Goal: Entertainment & Leisure: Consume media (video, audio)

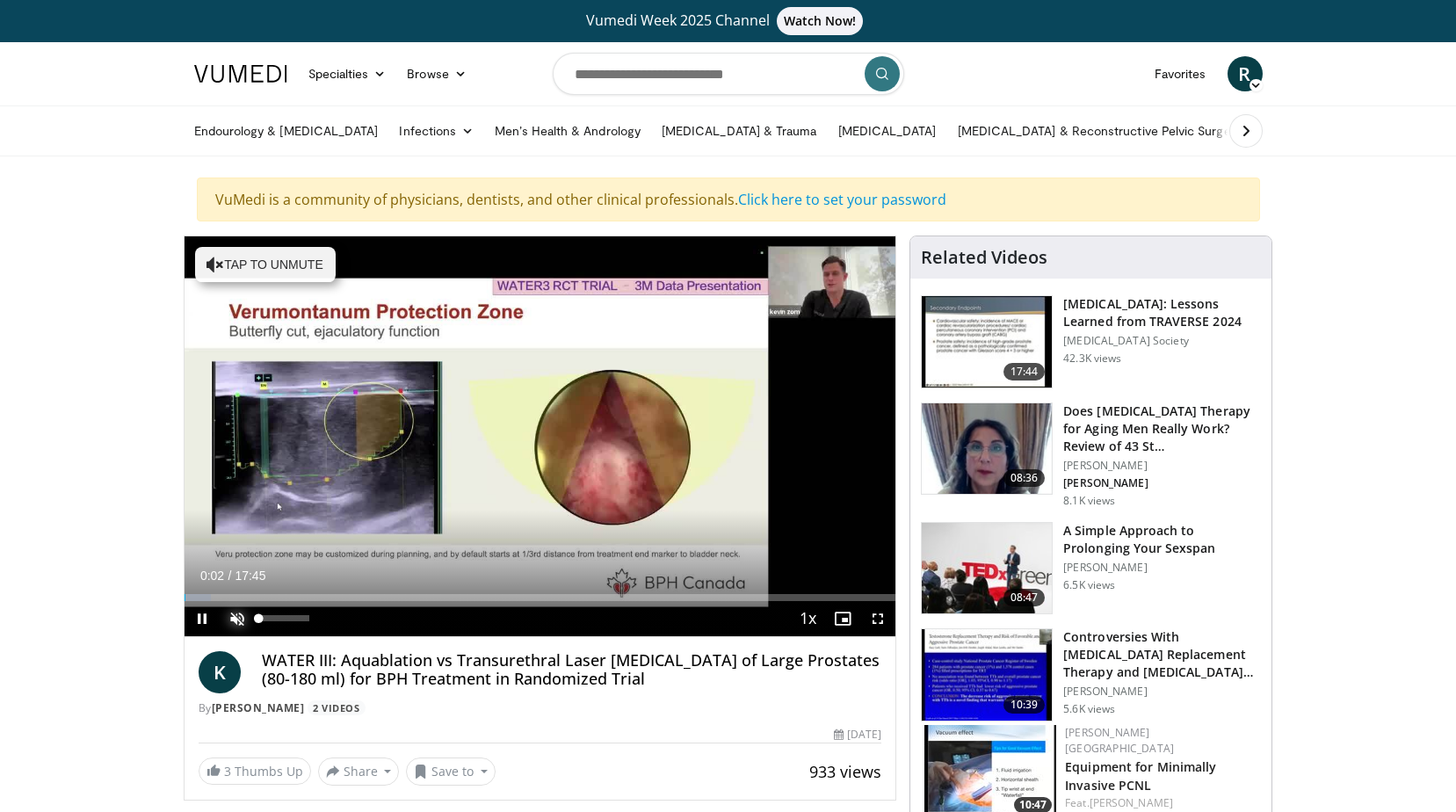
click at [235, 617] on span "Video Player" at bounding box center [237, 618] width 35 height 35
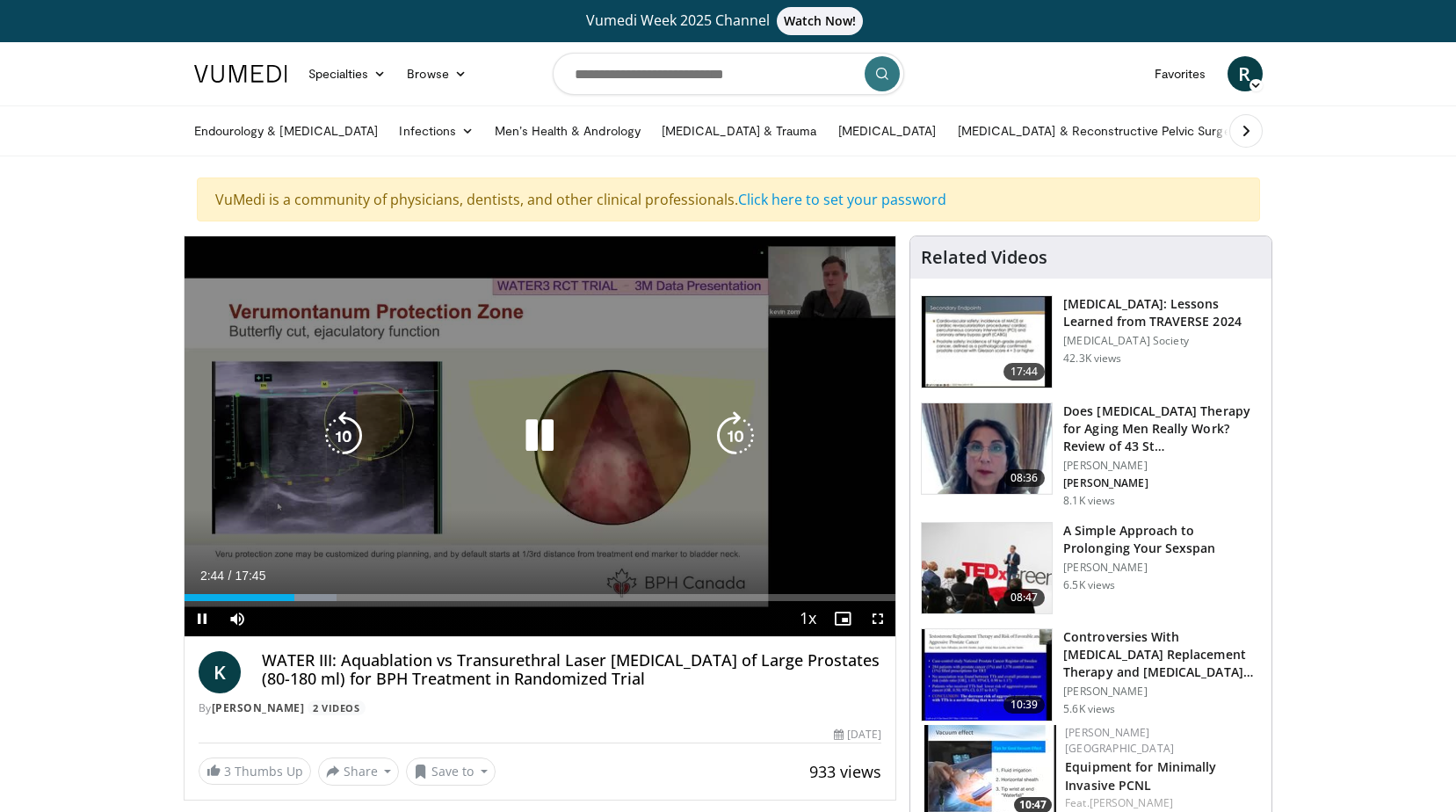
click at [542, 423] on icon "Video Player" at bounding box center [540, 436] width 50 height 50
click at [540, 434] on icon "Video Player" at bounding box center [540, 436] width 50 height 50
click at [545, 424] on icon "Video Player" at bounding box center [540, 436] width 50 height 50
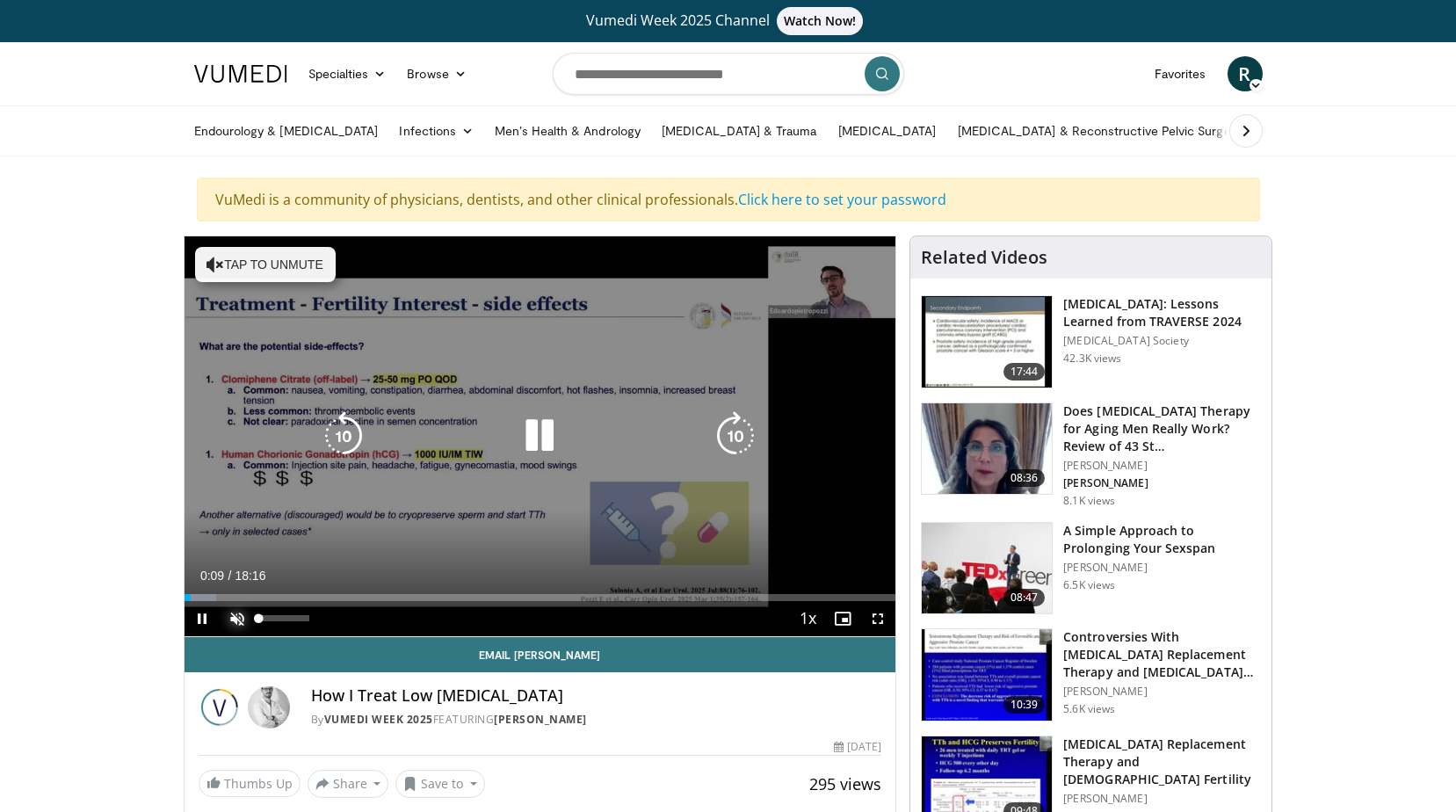
click at [234, 617] on span "Video Player" at bounding box center [237, 618] width 35 height 35
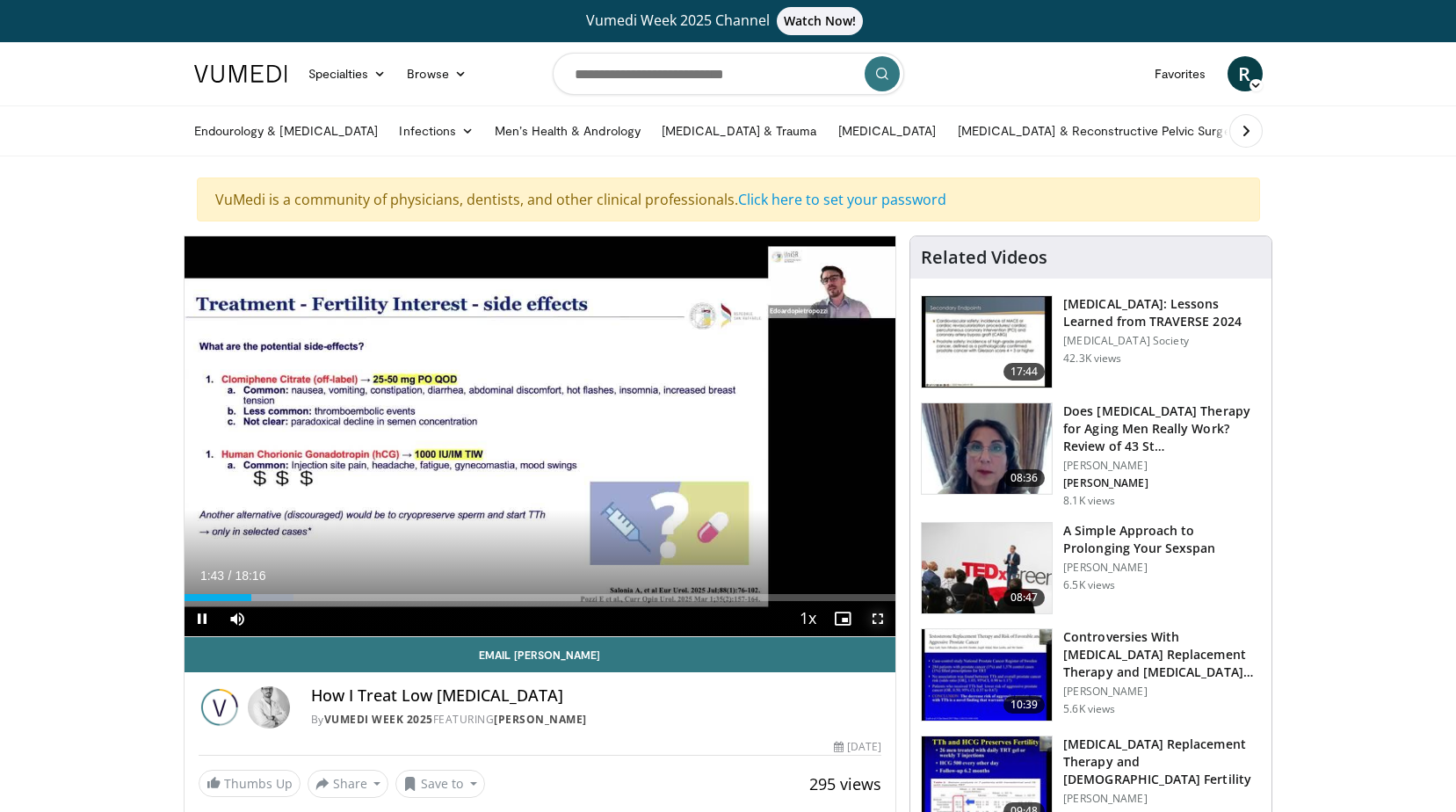
click at [876, 614] on span "Video Player" at bounding box center [878, 618] width 35 height 35
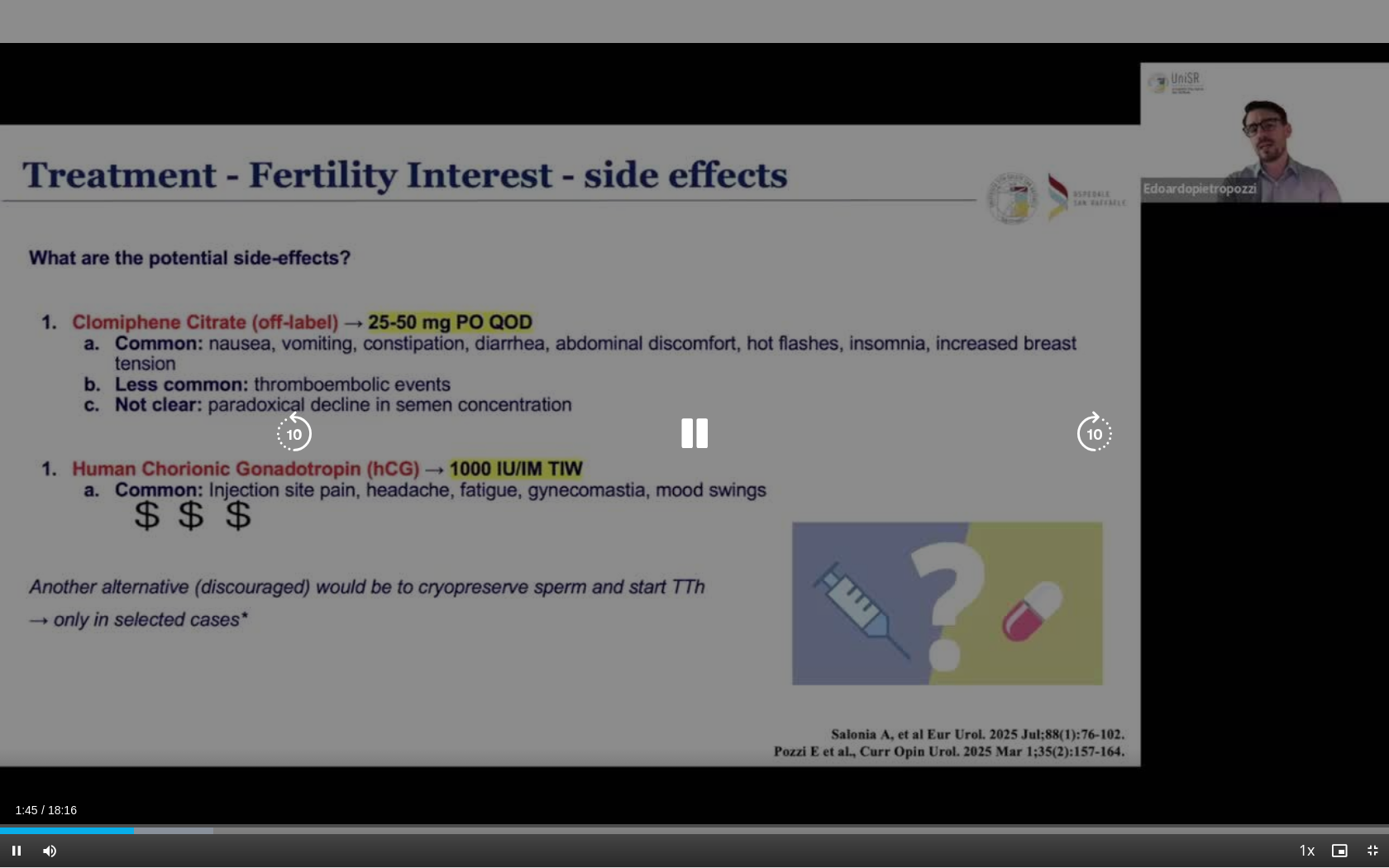
click at [885, 652] on div "10 seconds Tap to unmute" at bounding box center [694, 434] width 1389 height 867
drag, startPoint x: 694, startPoint y: 426, endPoint x: 216, endPoint y: 674, distance: 538.5
click at [694, 427] on icon "Video Player" at bounding box center [694, 434] width 47 height 47
click at [1369, 763] on span "Video Player" at bounding box center [1372, 850] width 33 height 33
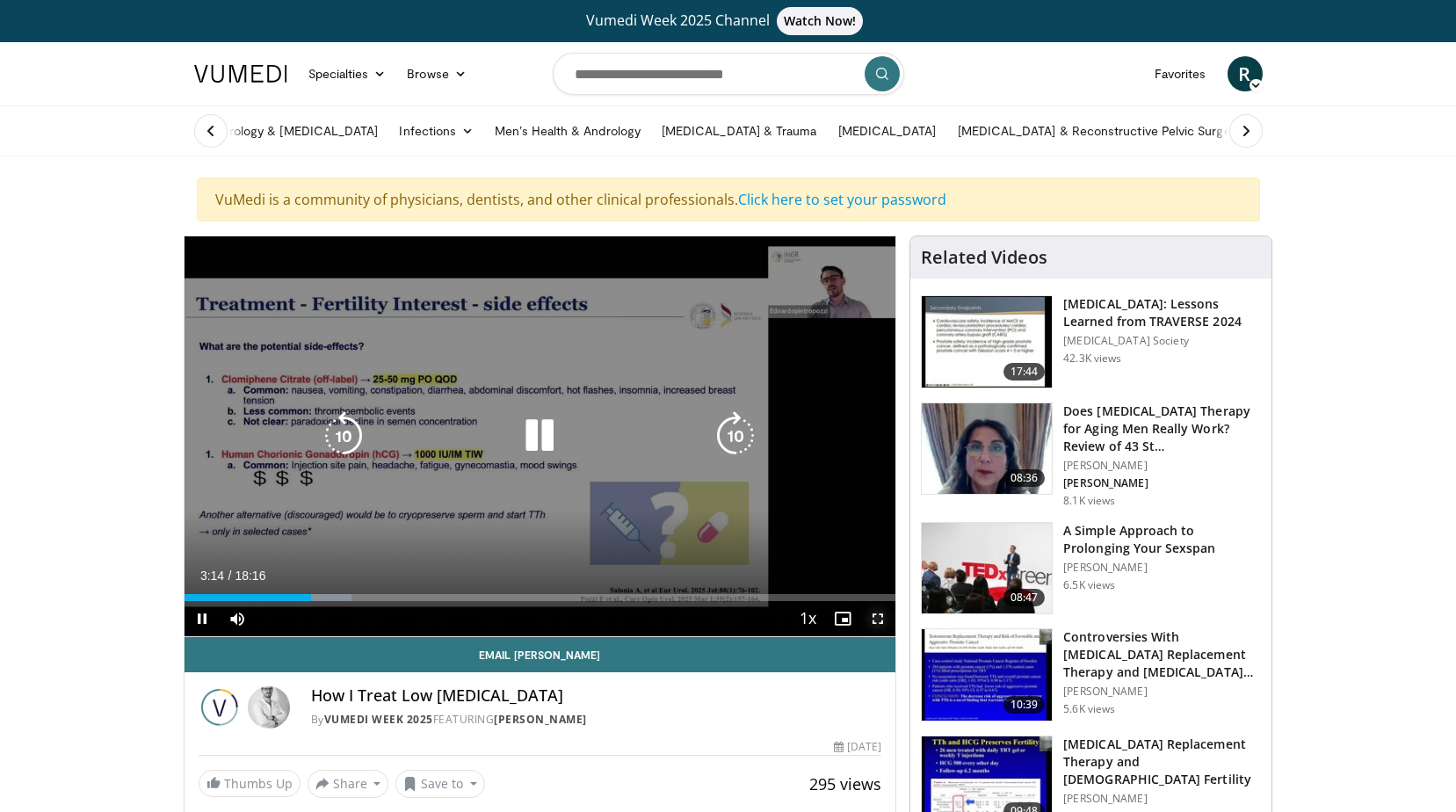
drag, startPoint x: 884, startPoint y: 620, endPoint x: 877, endPoint y: 682, distance: 62.4
click at [884, 620] on span "Video Player" at bounding box center [878, 618] width 35 height 35
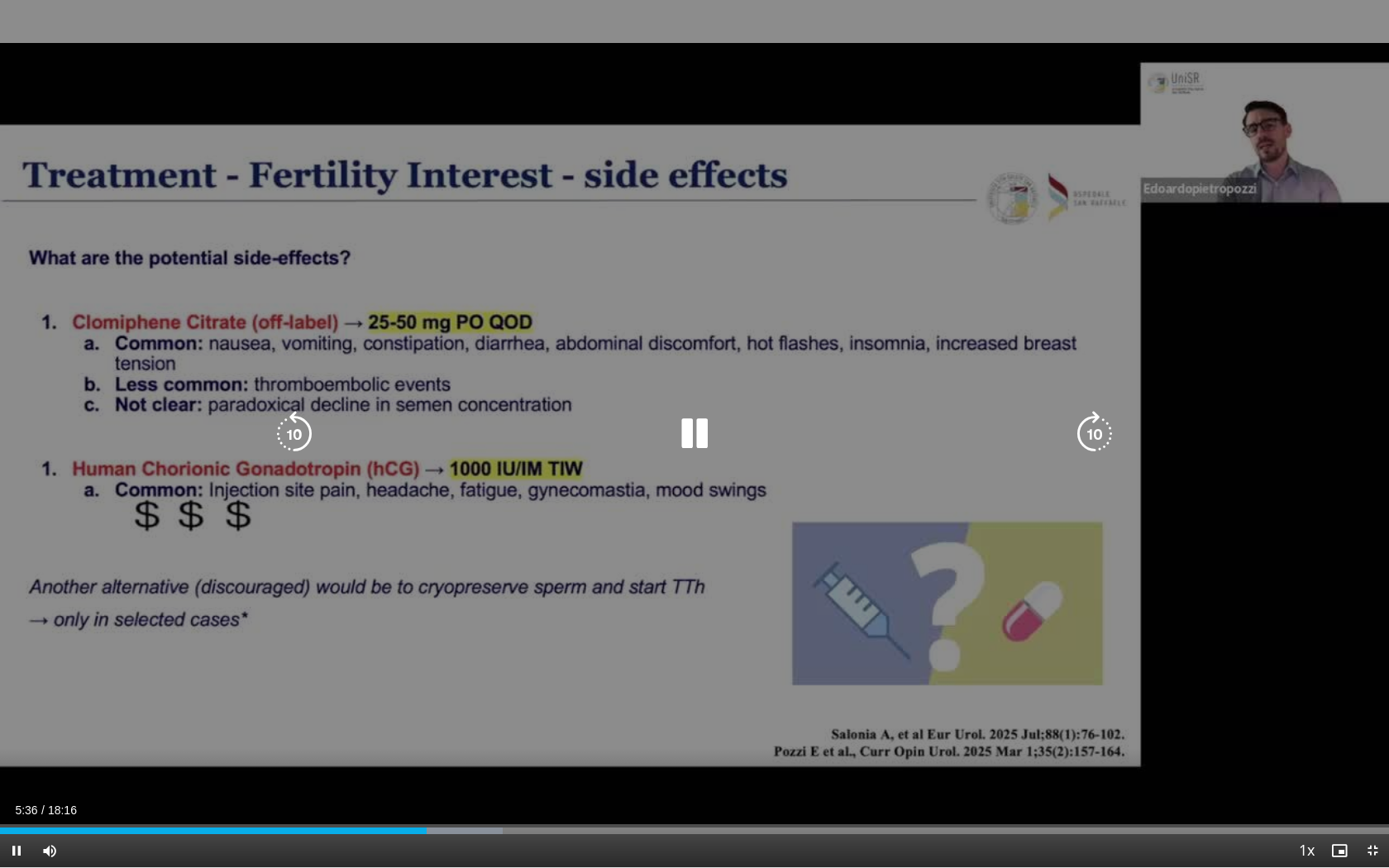
click at [693, 425] on icon "Video Player" at bounding box center [694, 434] width 47 height 47
click at [689, 427] on icon "Video Player" at bounding box center [694, 434] width 47 height 47
click at [284, 428] on icon "Video Player" at bounding box center [295, 434] width 47 height 47
click at [292, 428] on icon "Video Player" at bounding box center [295, 434] width 47 height 47
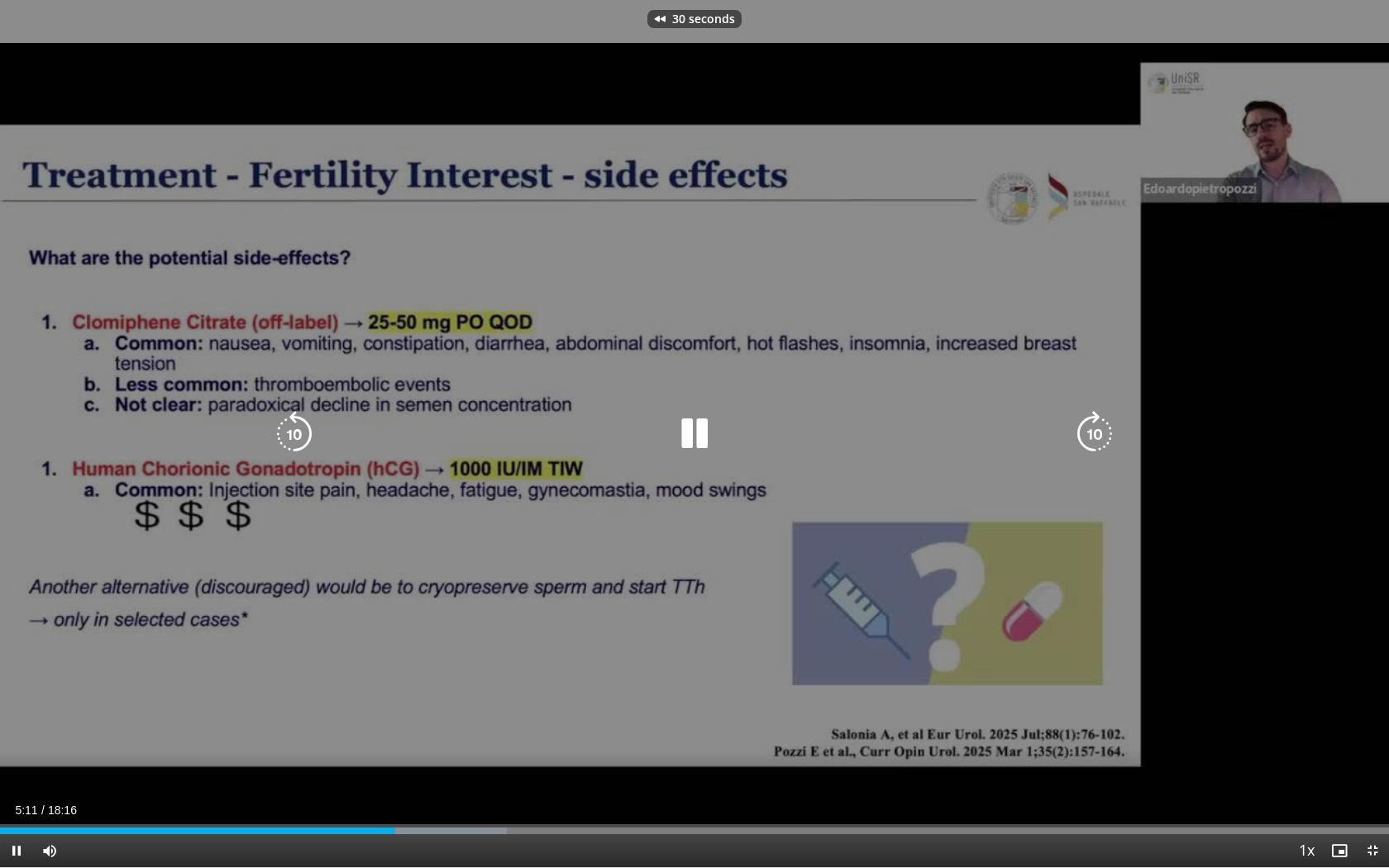
click at [293, 426] on icon "Video Player" at bounding box center [295, 434] width 47 height 47
click at [297, 423] on icon "Video Player" at bounding box center [295, 434] width 47 height 47
click at [295, 428] on icon "Video Player" at bounding box center [295, 434] width 47 height 47
click at [295, 427] on icon "Video Player" at bounding box center [295, 434] width 47 height 47
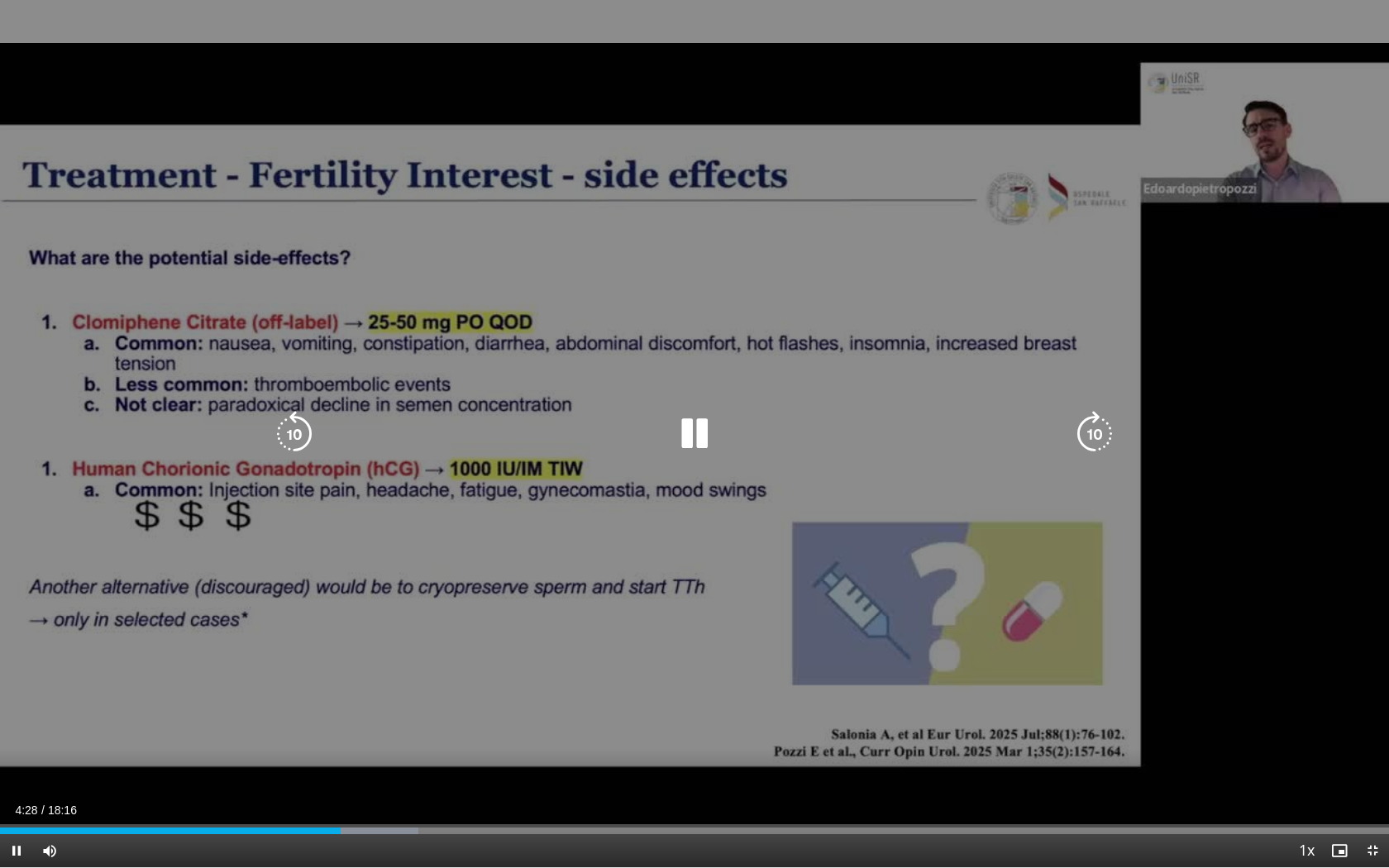
click at [680, 425] on icon "Video Player" at bounding box center [694, 434] width 47 height 47
click at [682, 425] on icon "Video Player" at bounding box center [694, 434] width 47 height 47
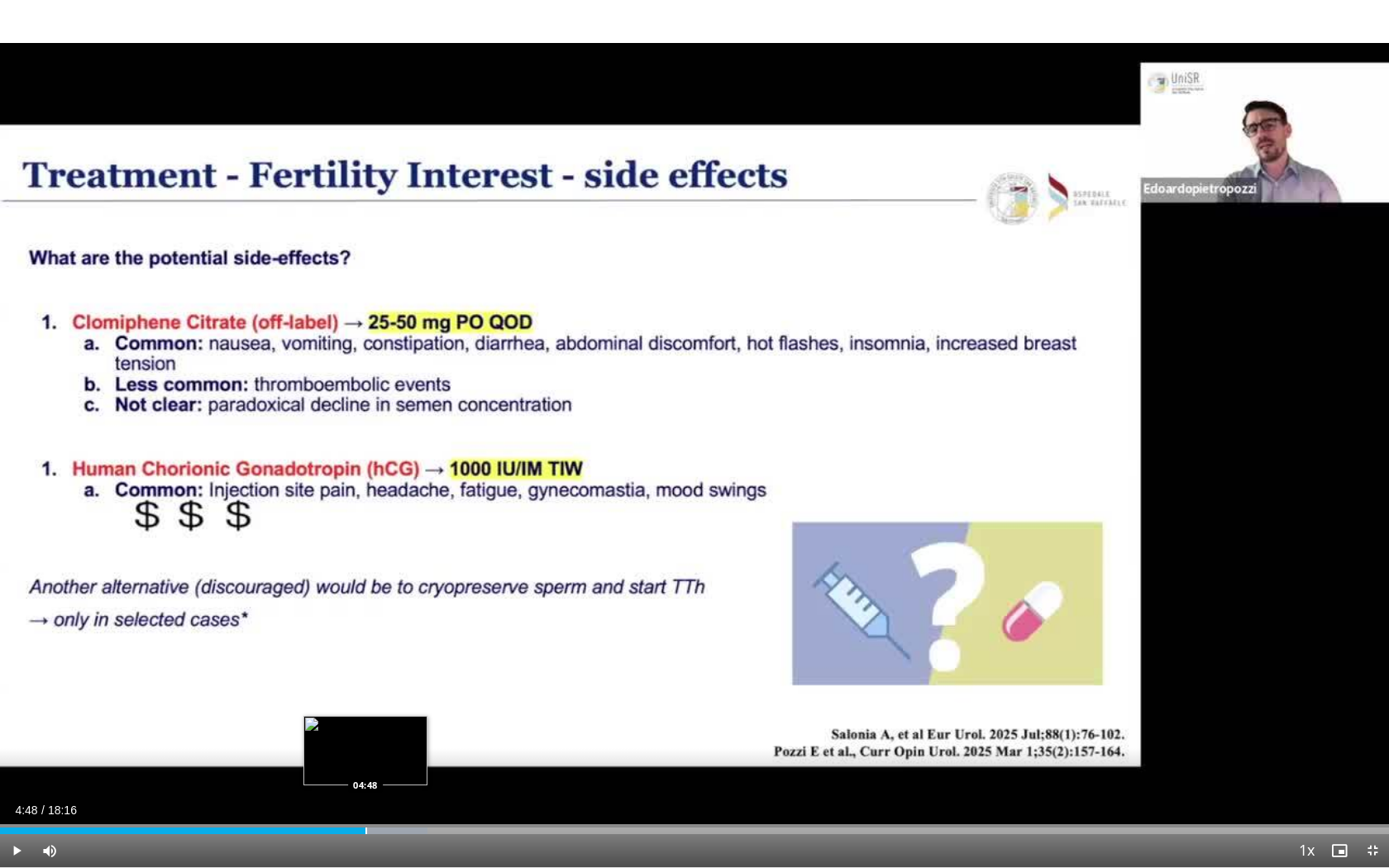
click at [365, 763] on div "Loaded : 30.77% 04:48 04:48" at bounding box center [694, 826] width 1389 height 16
click at [402, 763] on div "Loaded : 31.93% 04:49 05:17" at bounding box center [694, 826] width 1389 height 16
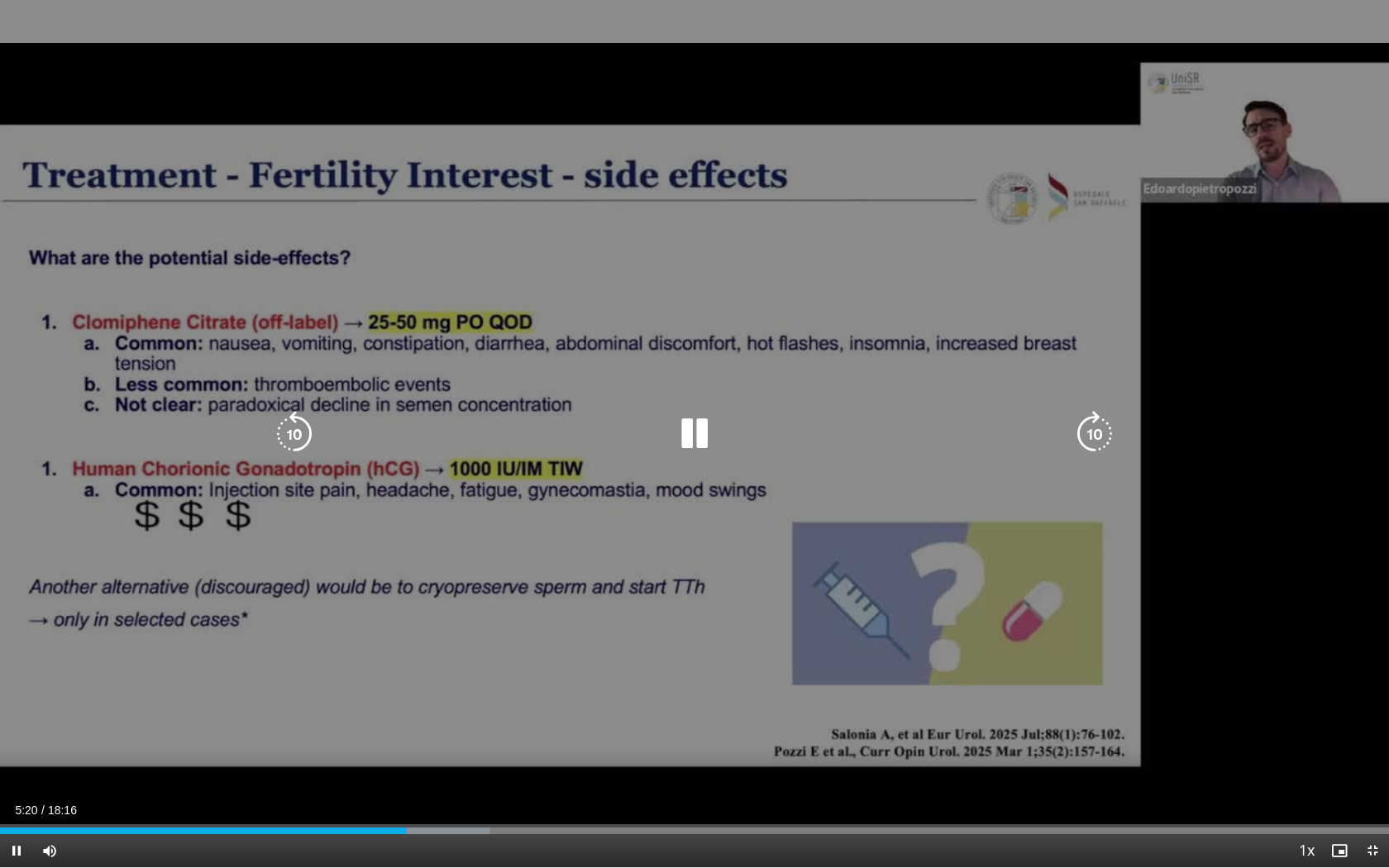
click at [1077, 420] on icon "Video Player" at bounding box center [1094, 434] width 47 height 47
click at [693, 425] on icon "Video Player" at bounding box center [694, 434] width 47 height 47
click at [684, 425] on icon "Video Player" at bounding box center [694, 434] width 47 height 47
click at [688, 429] on icon "Video Player" at bounding box center [694, 434] width 47 height 47
click at [308, 418] on icon "Video Player" at bounding box center [295, 434] width 47 height 47
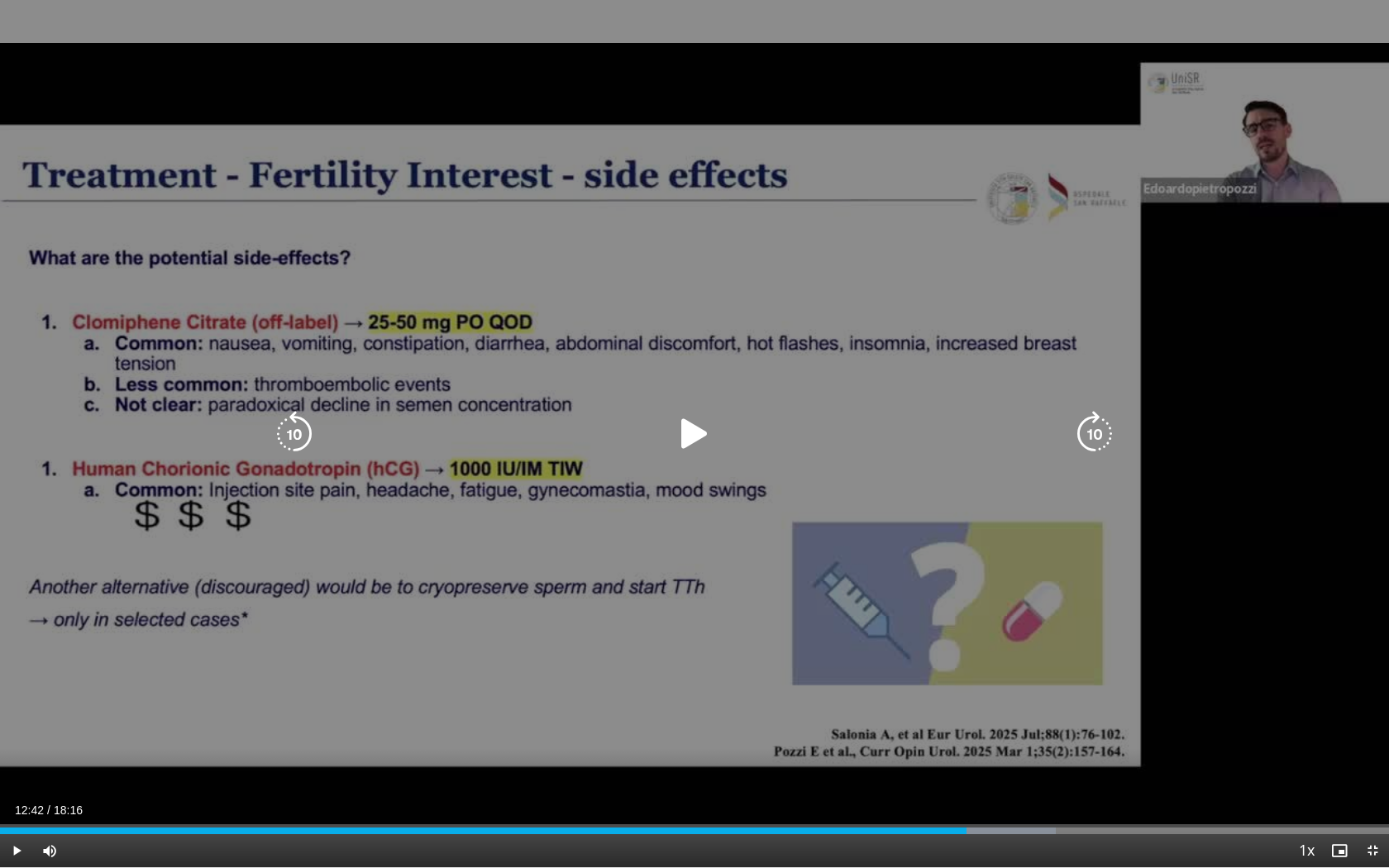
click at [295, 427] on icon "Video Player" at bounding box center [295, 434] width 47 height 47
click at [685, 421] on icon "Video Player" at bounding box center [694, 434] width 47 height 47
click at [287, 431] on icon "Video Player" at bounding box center [295, 434] width 47 height 47
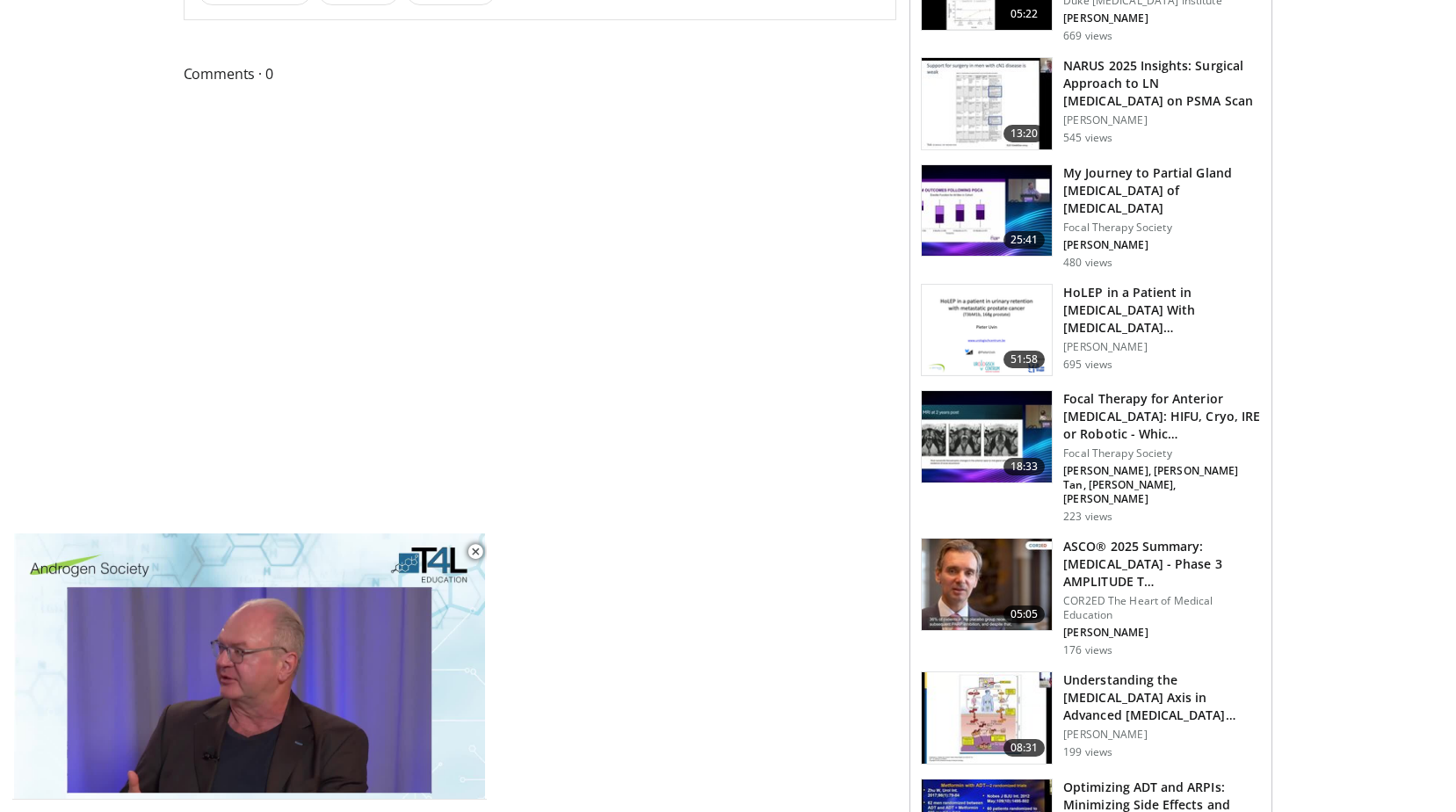
scroll to position [879, 0]
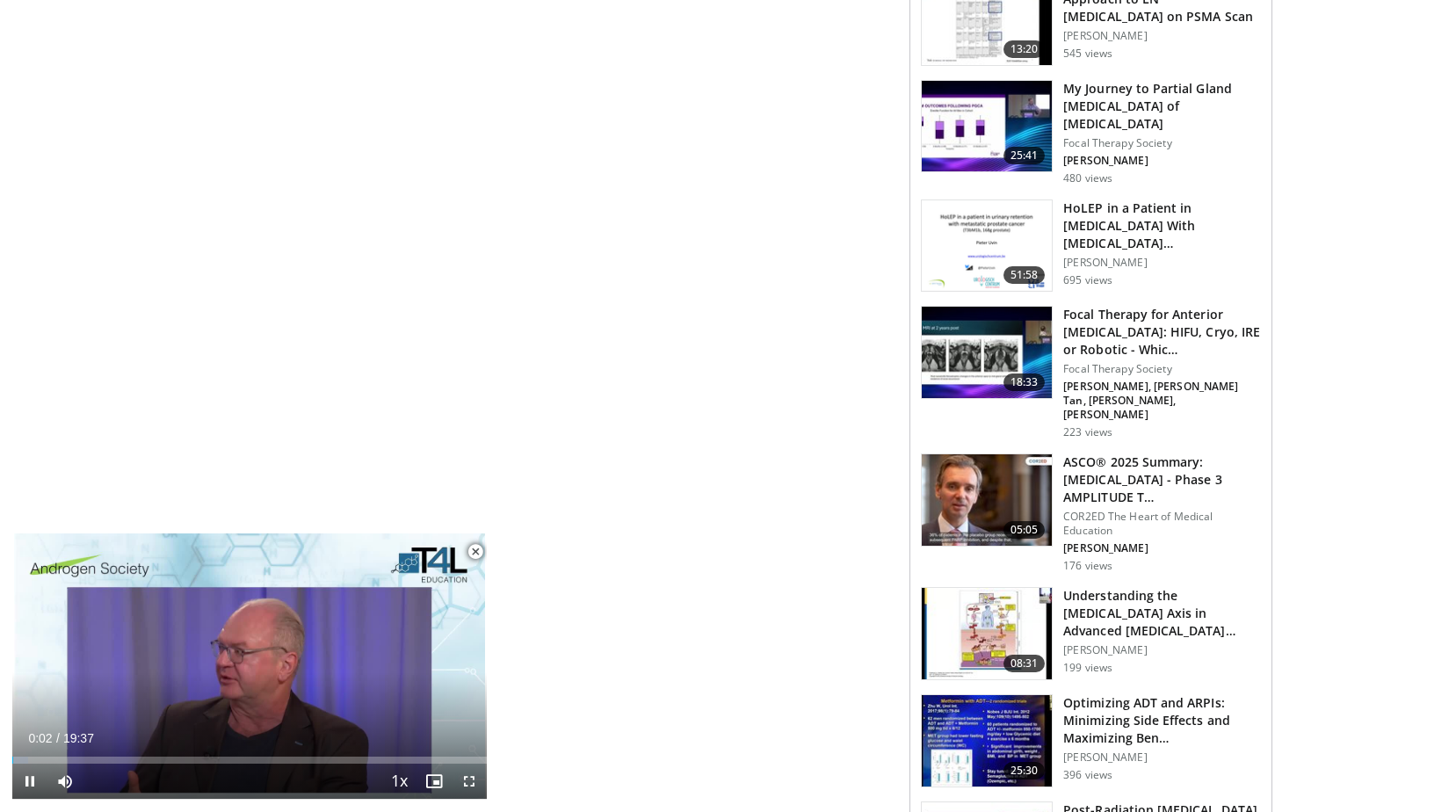
click at [467, 549] on span "Video Player" at bounding box center [476, 552] width 35 height 35
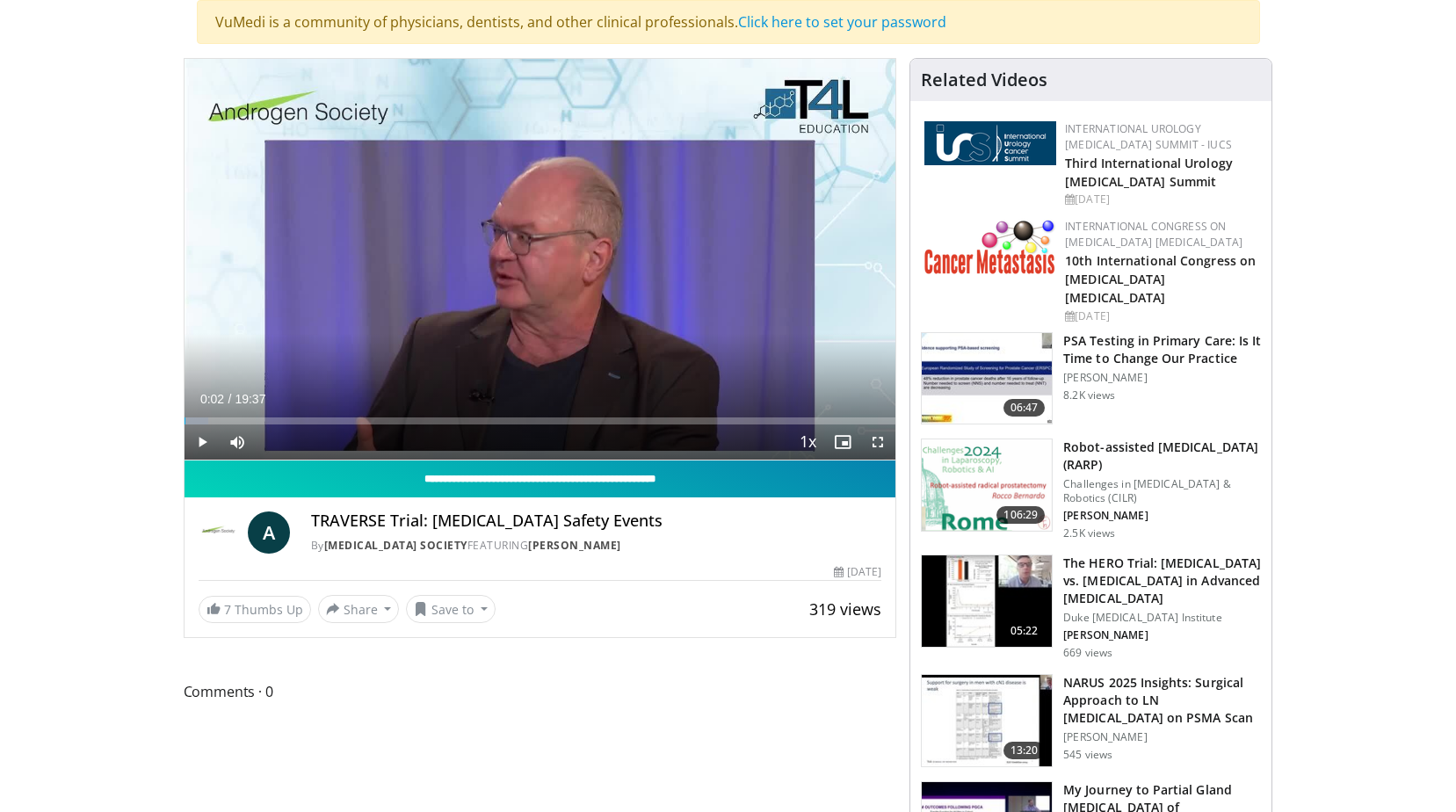
scroll to position [39, 0]
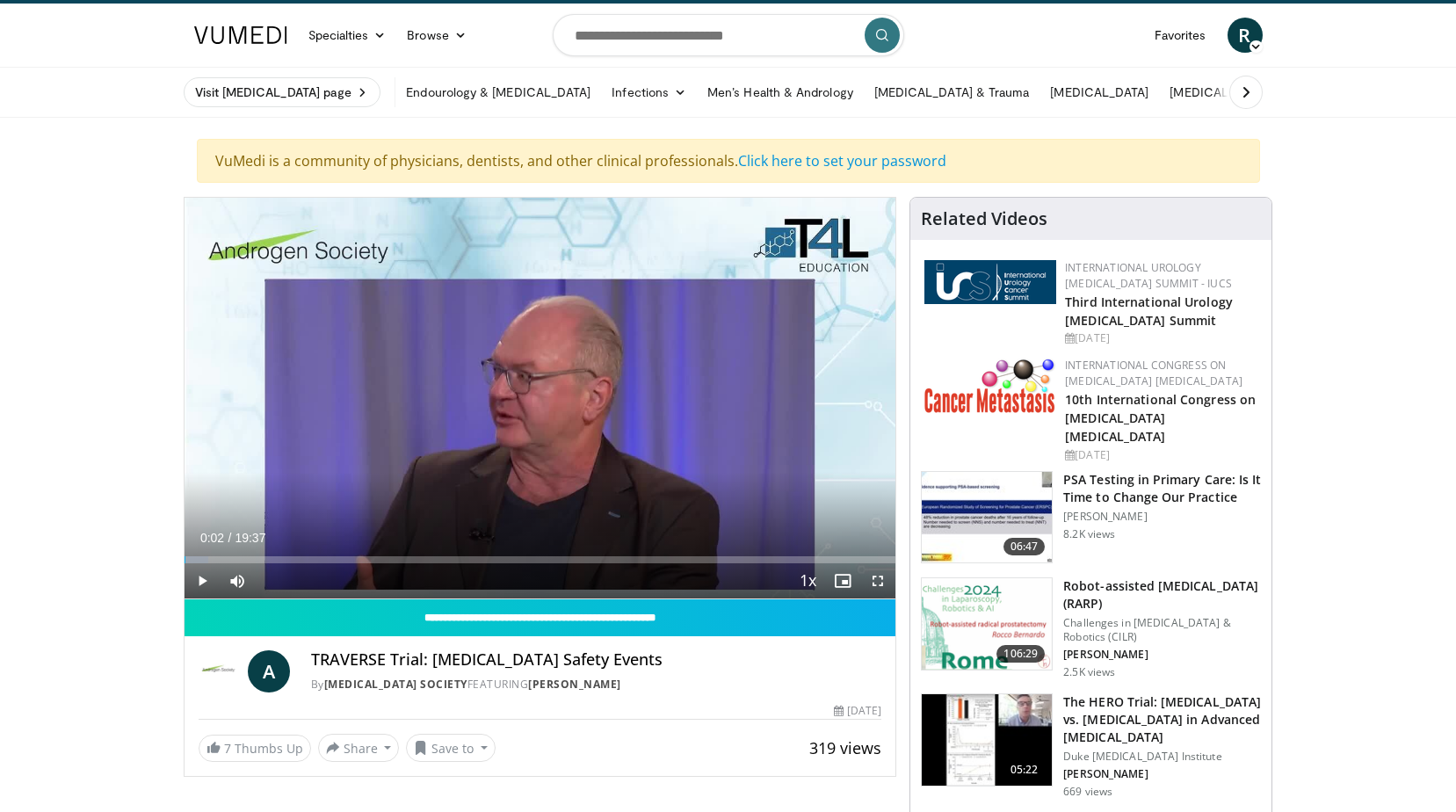
click at [1109, 471] on h3 "PSA Testing in Primary Care: Is It Time to Change Our Practice" at bounding box center [1162, 489] width 198 height 35
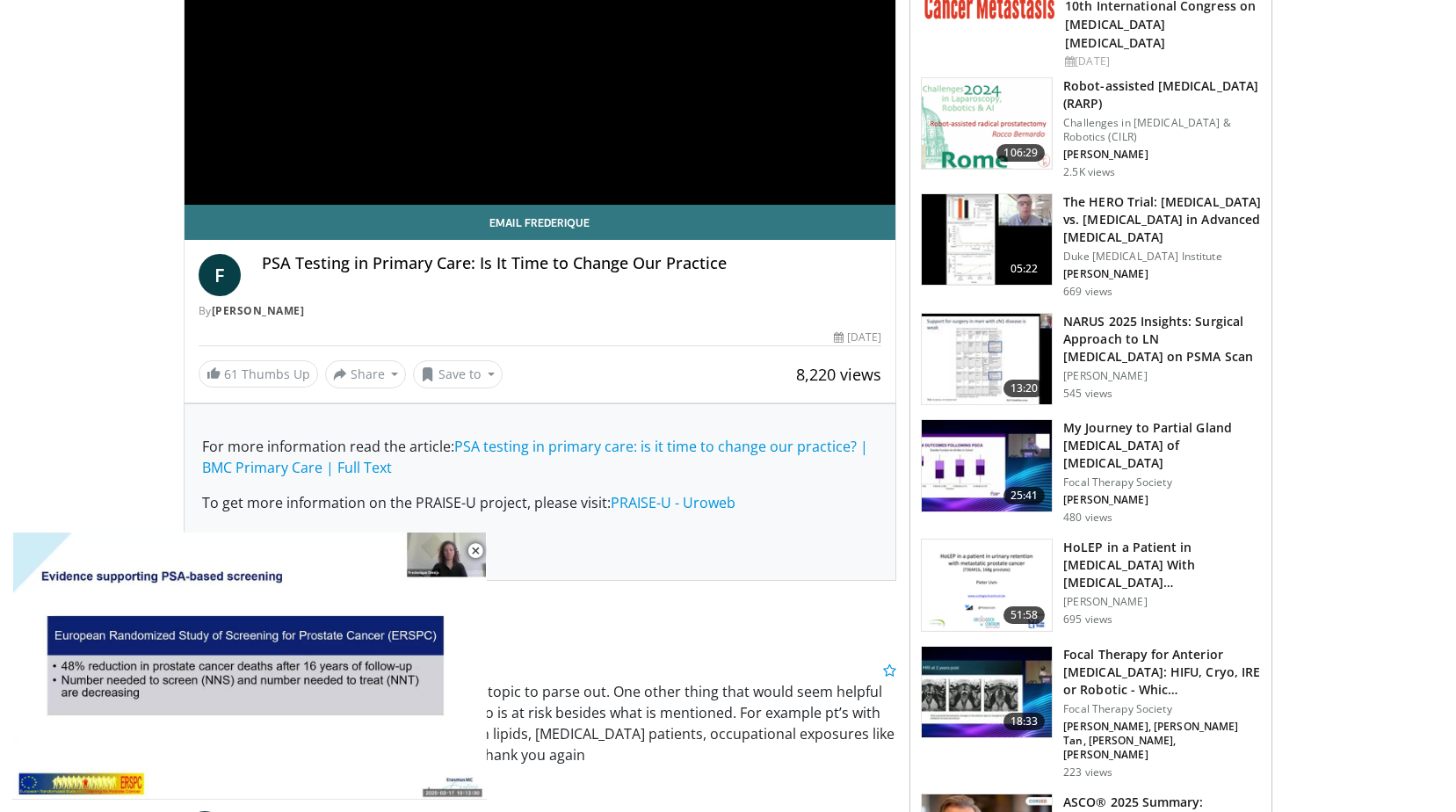
scroll to position [175, 0]
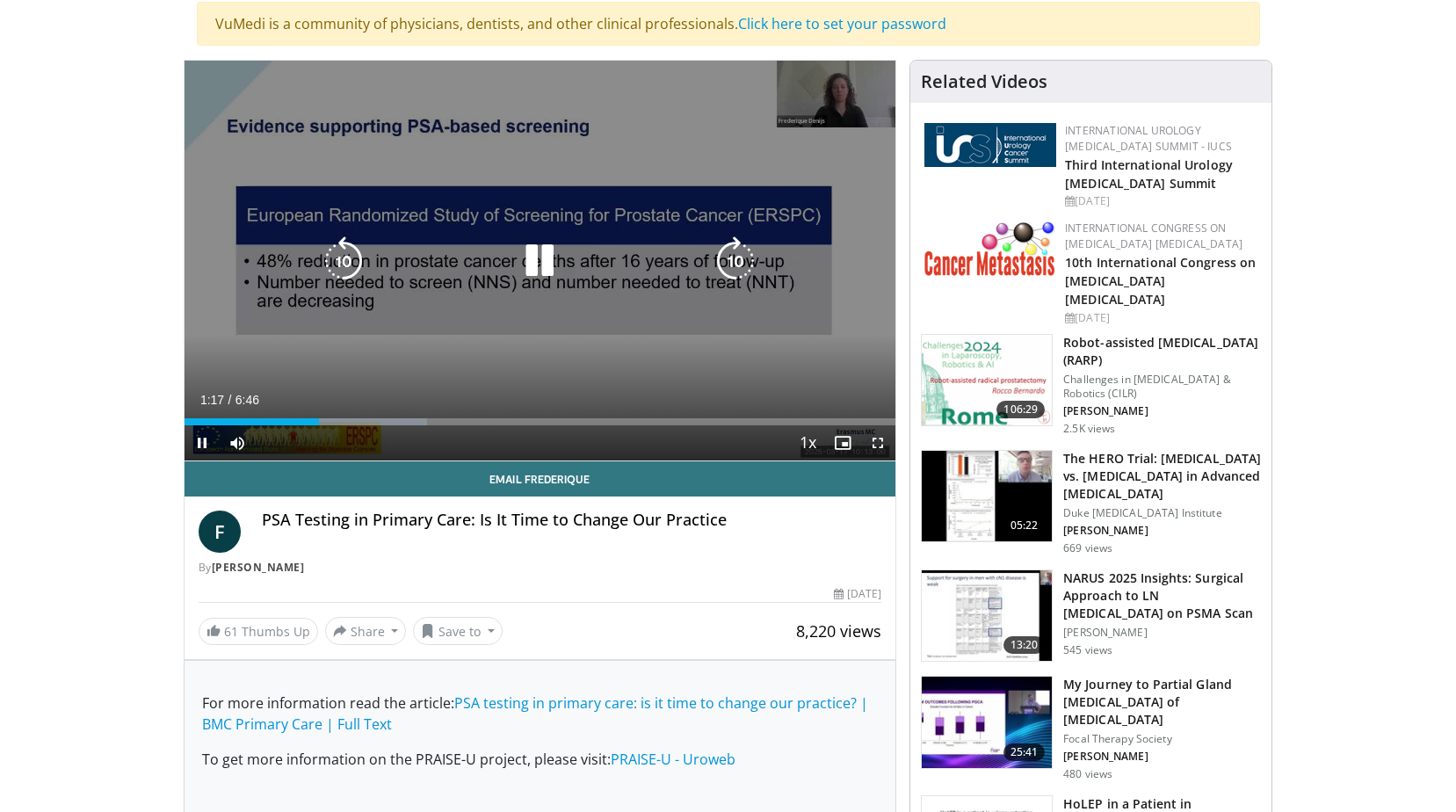
click at [543, 255] on icon "Video Player" at bounding box center [540, 261] width 50 height 50
